Goal: Task Accomplishment & Management: Manage account settings

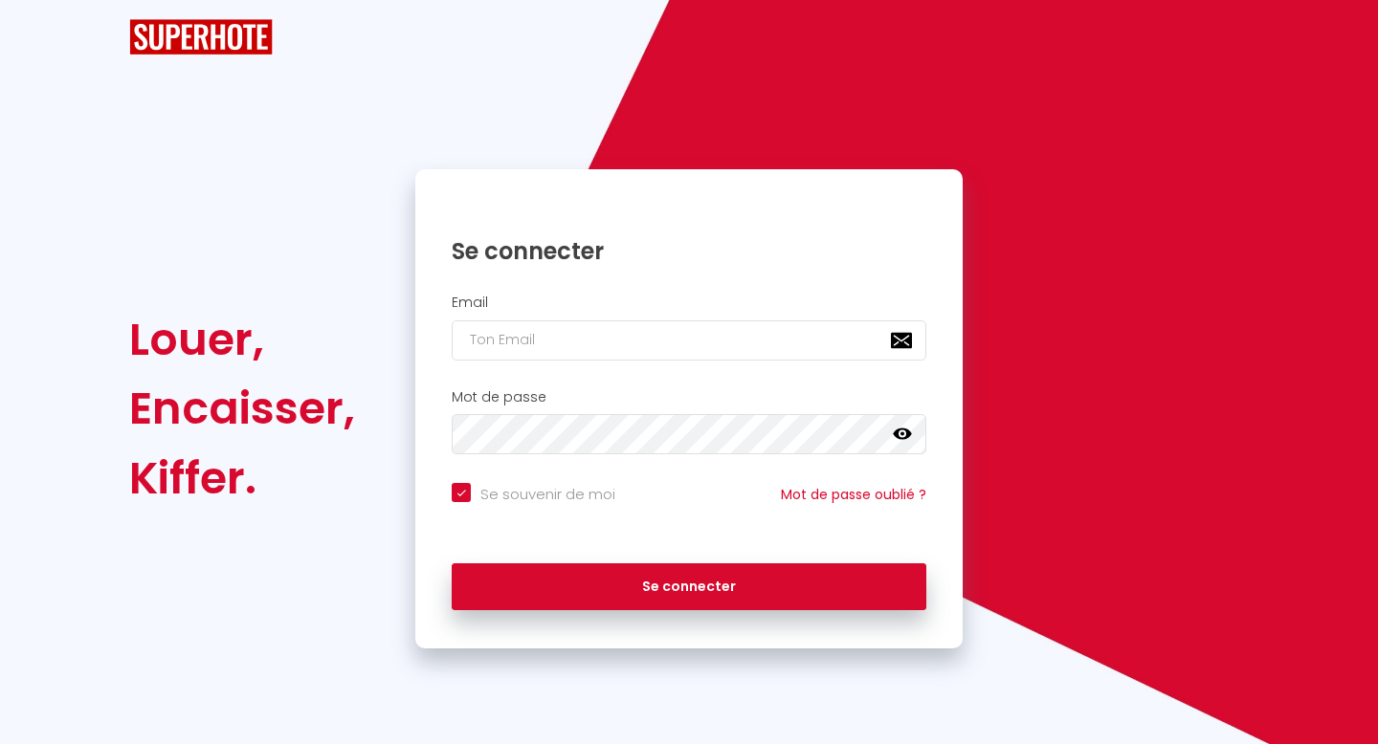
checkbox input "true"
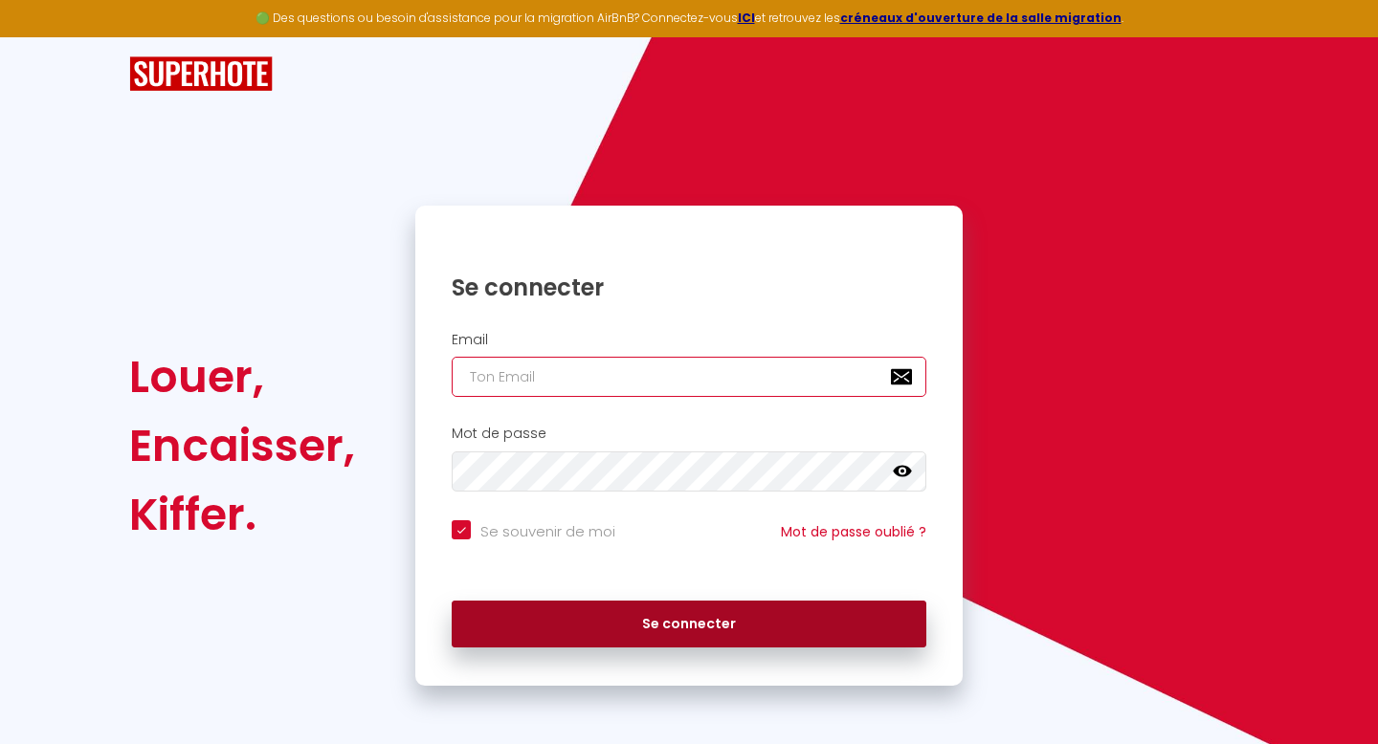
type input "[EMAIL_ADDRESS][DOMAIN_NAME]"
click at [686, 636] on button "Se connecter" at bounding box center [689, 625] width 474 height 48
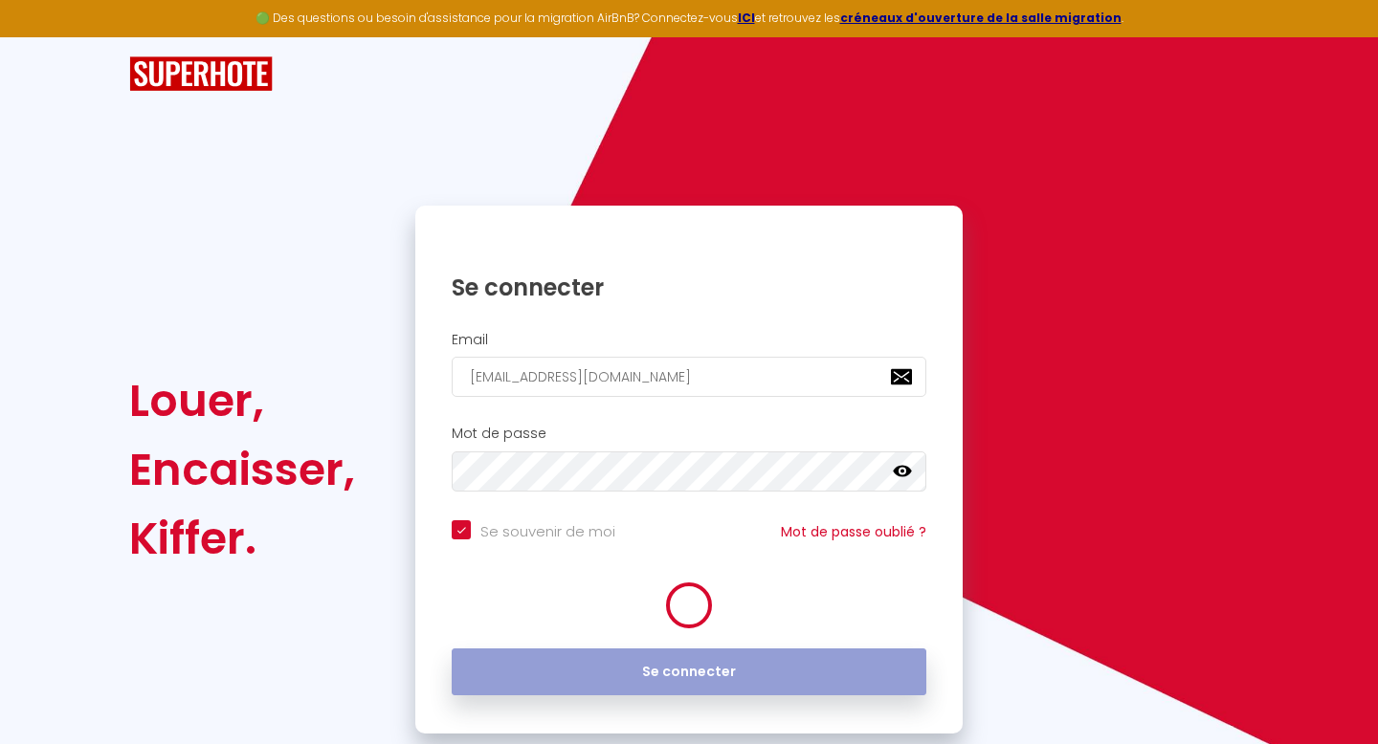
checkbox input "true"
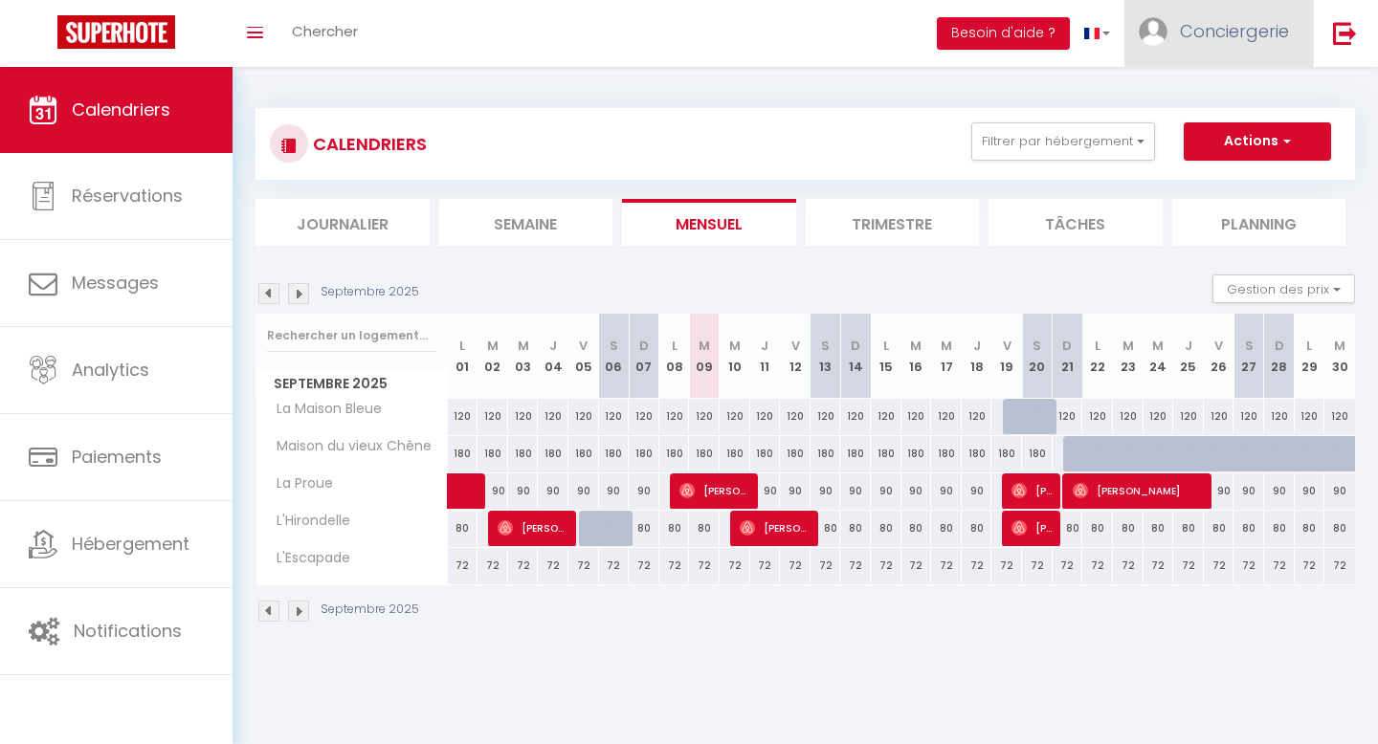
click at [1244, 33] on span "Conciergerie" at bounding box center [1234, 31] width 109 height 24
click at [1241, 107] on link "Paramètres" at bounding box center [1236, 95] width 142 height 33
select select "fr"
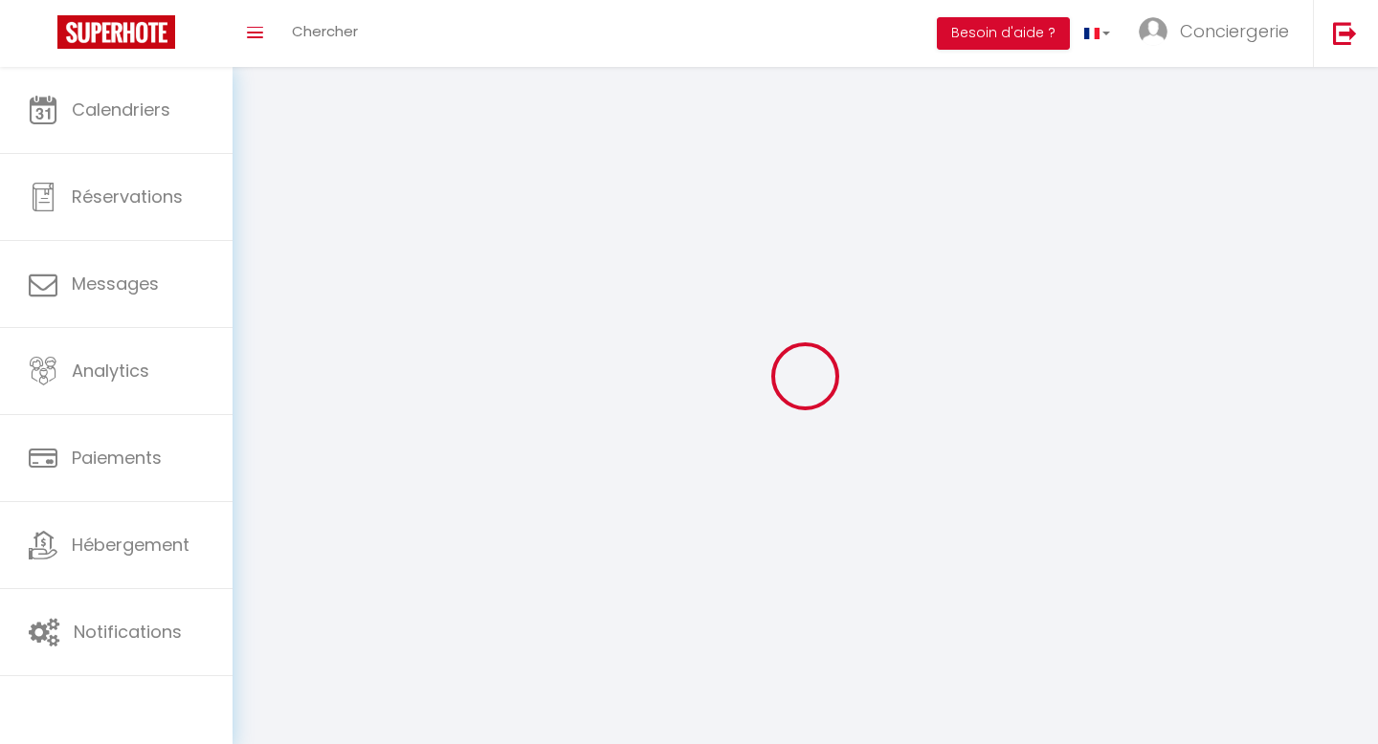
type input "Conciergerie"
type input "CLIC HOUSE"
type input "0699442788"
type input "[STREET_ADDRESS][PERSON_NAME]"
type input "14990"
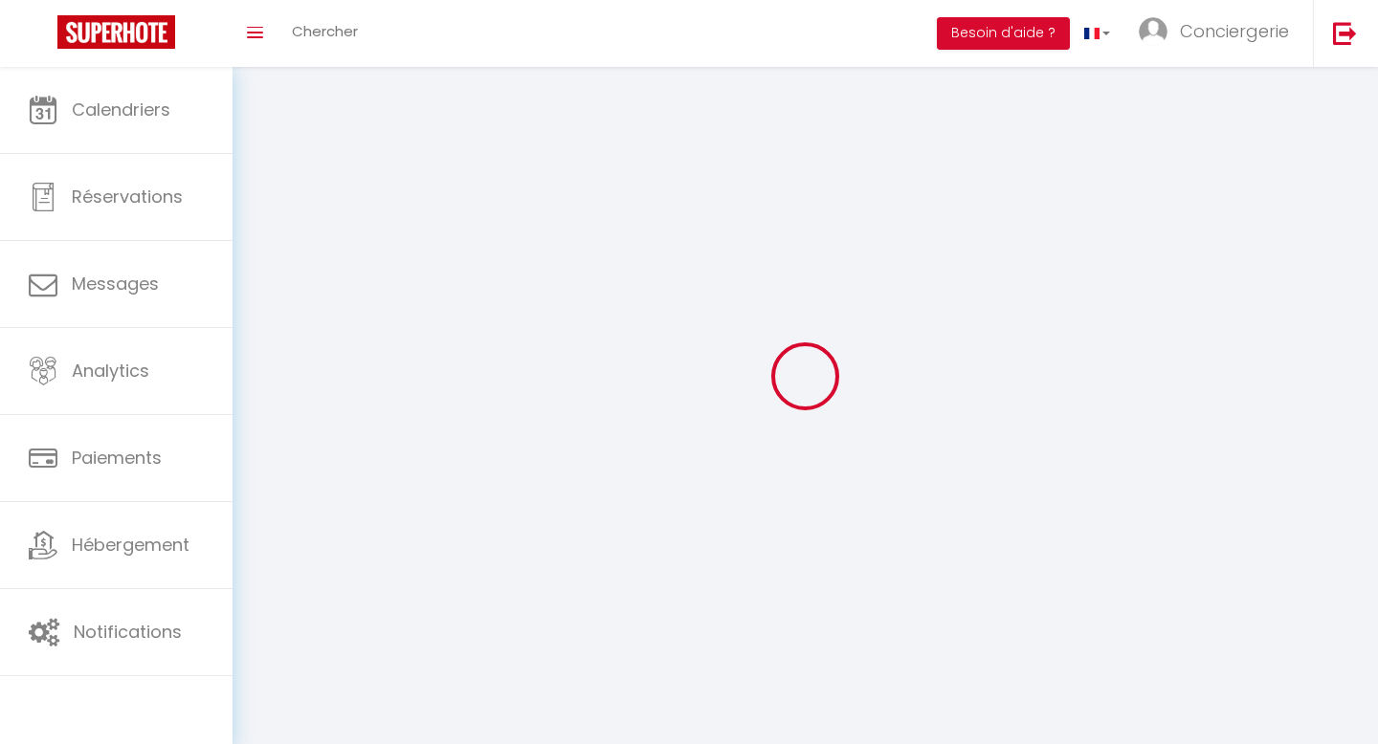
type input "BERNIERES-SUR-MER"
type input "8KkLDF17l0pjKNgRi5yBbXYqZ"
type input "XaWq89TuY3AWzLM5bAXKUIOqd"
type input "[URL][DOMAIN_NAME]"
select select "28"
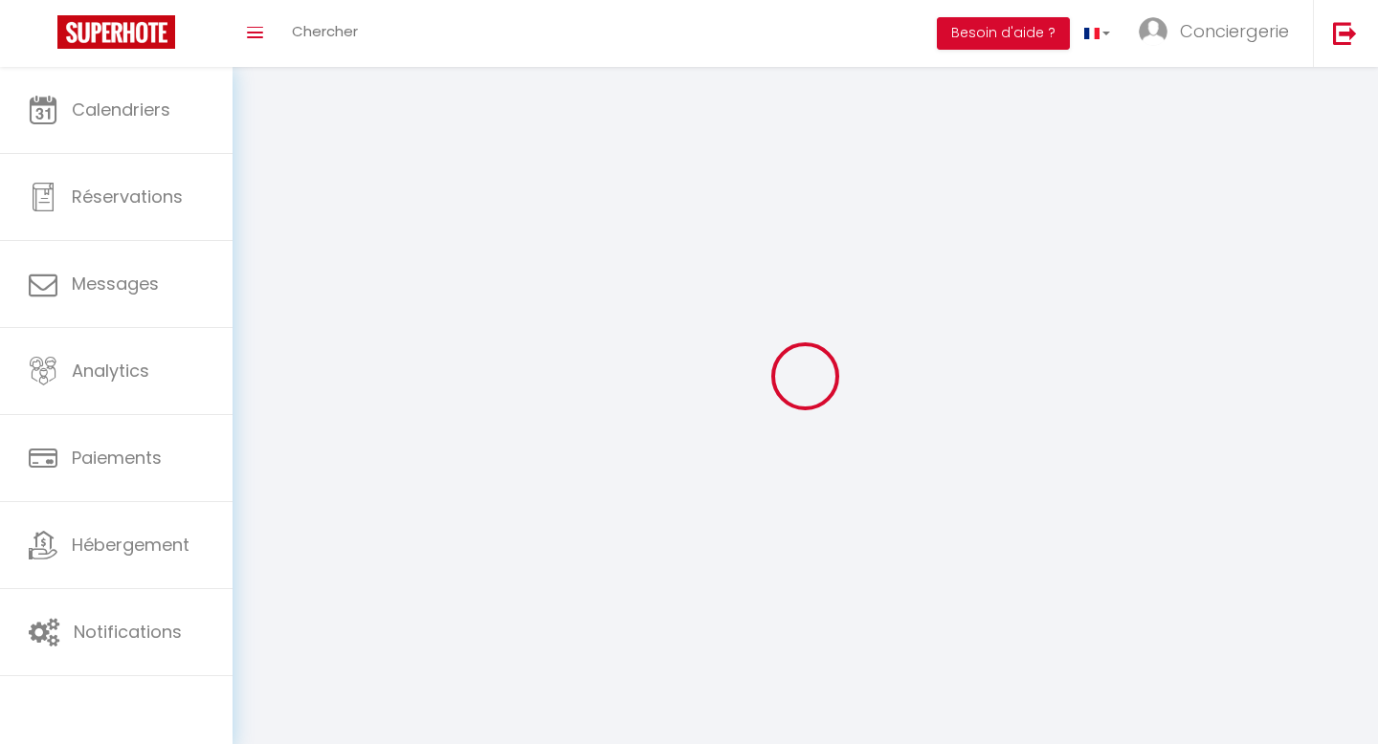
select select "fr"
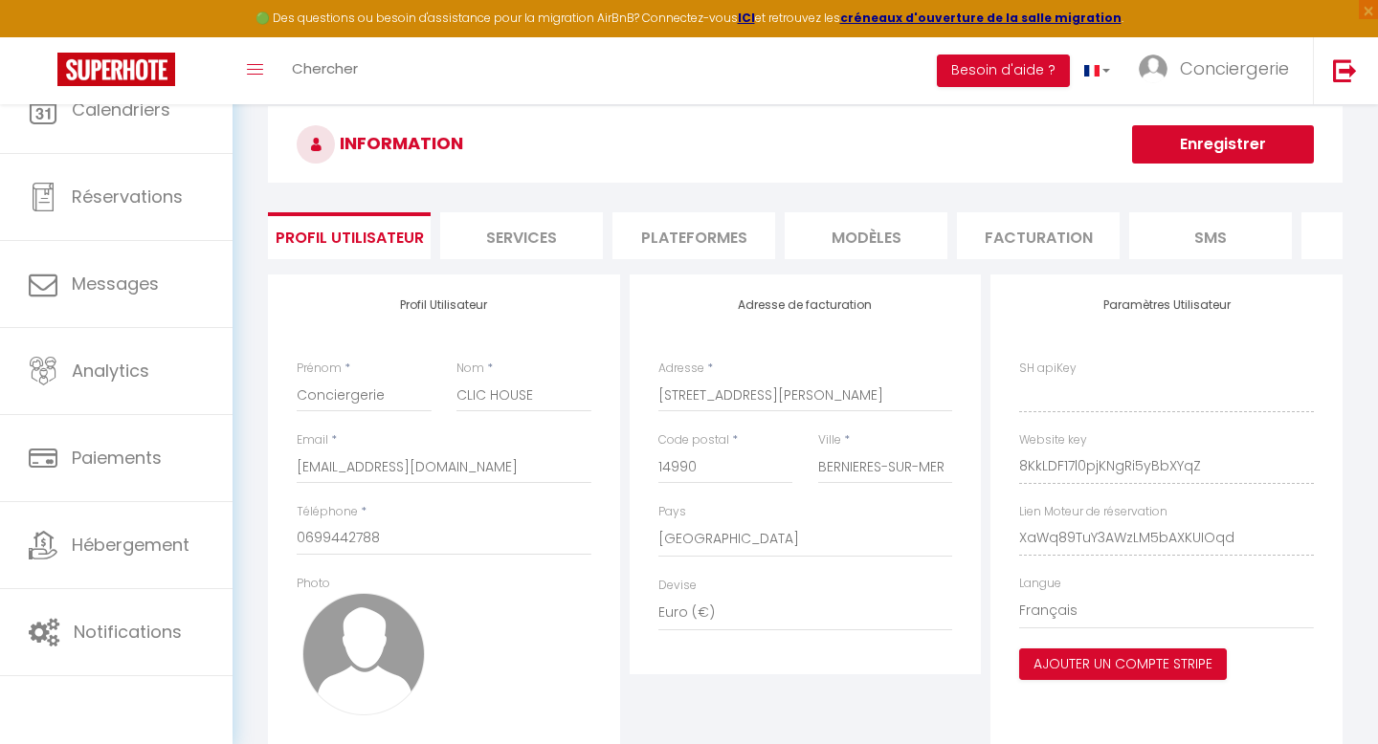
type input "8KkLDF17l0pjKNgRi5yBbXYqZ"
type input "XaWq89TuY3AWzLM5bAXKUIOqd"
type input "[URL][DOMAIN_NAME]"
